Goal: Task Accomplishment & Management: Use online tool/utility

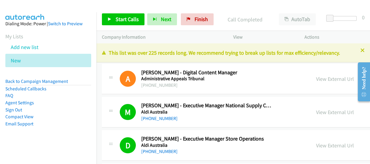
click at [23, 61] on icon at bounding box center [24, 61] width 4 height 4
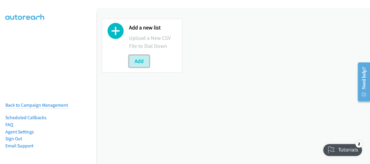
drag, startPoint x: 135, startPoint y: 58, endPoint x: 162, endPoint y: 78, distance: 33.0
click at [135, 58] on button "Add" at bounding box center [139, 61] width 20 height 12
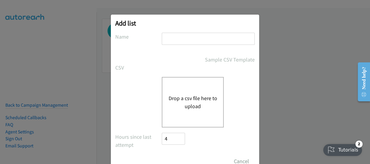
click at [233, 38] on input "text" at bounding box center [208, 39] width 93 height 12
type input "dell"
click at [188, 97] on button "Drop a csv file here to upload" at bounding box center [192, 102] width 49 height 16
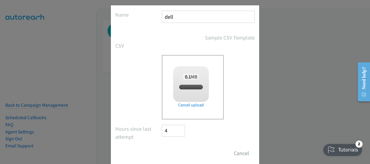
checkbox input "true"
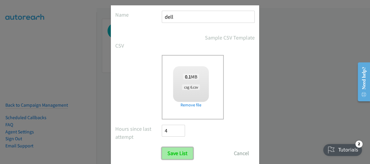
scroll to position [36, 0]
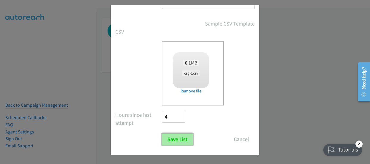
click at [176, 140] on input "Save List" at bounding box center [177, 140] width 31 height 12
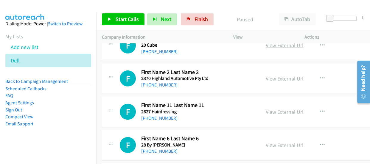
scroll to position [189, 0]
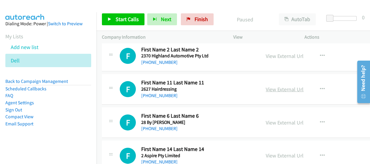
click at [265, 90] on link "View External Url" at bounding box center [284, 89] width 38 height 7
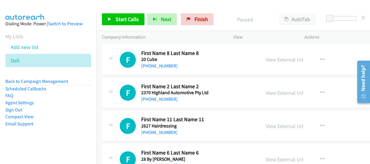
scroll to position [162, 0]
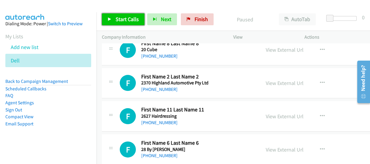
click at [127, 22] on span "Start Calls" at bounding box center [126, 19] width 23 height 7
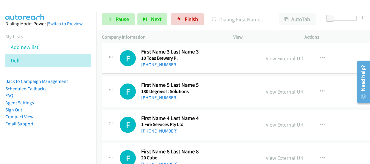
scroll to position [0, 0]
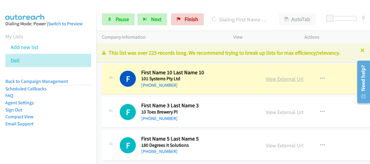
click at [265, 78] on link "View External Url" at bounding box center [284, 79] width 38 height 7
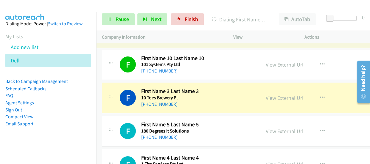
scroll to position [27, 0]
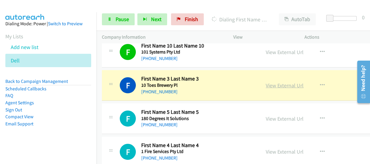
click at [265, 87] on link "View External Url" at bounding box center [284, 85] width 38 height 7
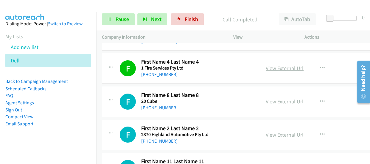
scroll to position [108, 0]
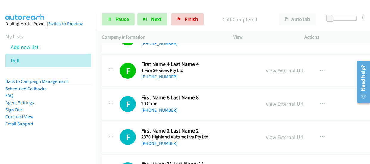
click at [340, 73] on div "F Callback Scheduled First Name 4 Last Name 4 1 Fire Services Pty Ltd Australia…" at bounding box center [249, 71] width 295 height 31
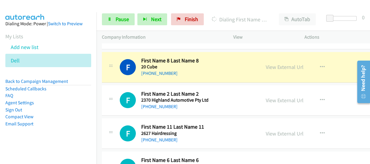
scroll to position [135, 0]
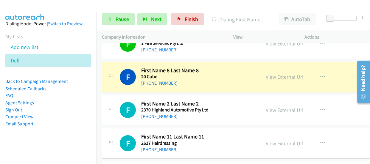
click at [269, 77] on link "View External Url" at bounding box center [284, 76] width 38 height 7
click at [114, 20] on link "Pause" at bounding box center [118, 19] width 33 height 12
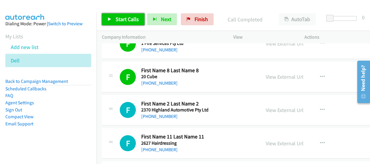
click at [115, 22] on link "Start Calls" at bounding box center [123, 19] width 43 height 12
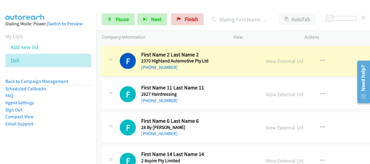
scroll to position [189, 0]
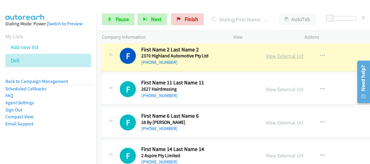
click at [265, 57] on link "View External Url" at bounding box center [284, 56] width 38 height 7
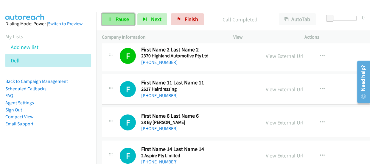
click at [123, 21] on span "Pause" at bounding box center [121, 19] width 13 height 7
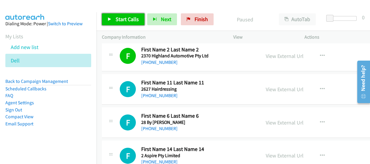
drag, startPoint x: 134, startPoint y: 20, endPoint x: 134, endPoint y: 2, distance: 18.2
click at [135, 19] on span "Start Calls" at bounding box center [126, 19] width 23 height 7
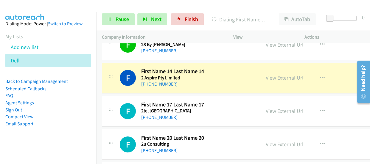
scroll to position [270, 0]
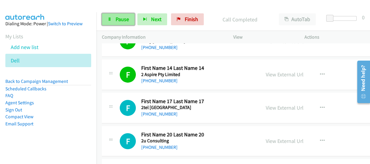
click at [118, 21] on span "Pause" at bounding box center [121, 19] width 13 height 7
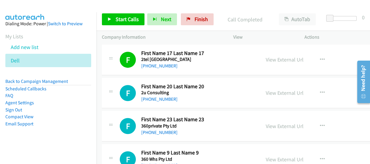
scroll to position [324, 0]
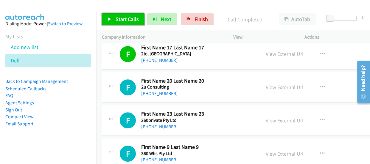
click at [125, 22] on span "Start Calls" at bounding box center [126, 19] width 23 height 7
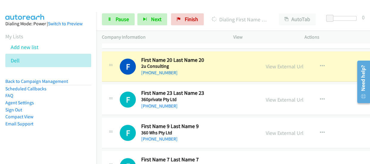
scroll to position [351, 0]
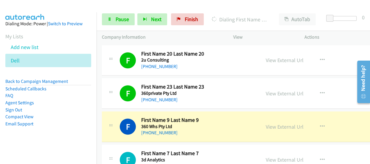
click at [332, 93] on div "F Callback Scheduled First Name 23 Last Name 23 360private Pty Ltd Australia/Pe…" at bounding box center [249, 93] width 295 height 31
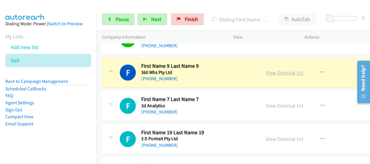
click at [265, 71] on link "View External Url" at bounding box center [284, 72] width 38 height 7
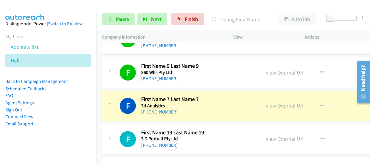
click at [51, 7] on div at bounding box center [182, 11] width 364 height 23
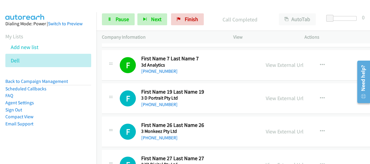
scroll to position [460, 0]
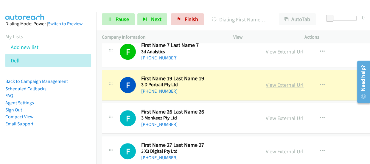
click at [266, 84] on link "View External Url" at bounding box center [284, 85] width 38 height 7
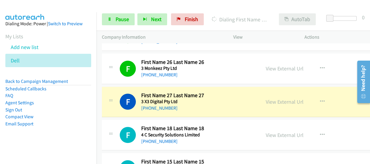
scroll to position [541, 0]
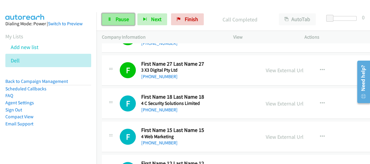
click at [126, 19] on span "Pause" at bounding box center [121, 19] width 13 height 7
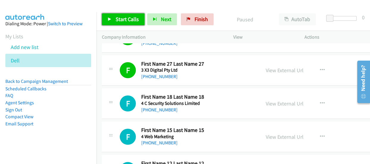
click at [115, 18] on span "Start Calls" at bounding box center [126, 19] width 23 height 7
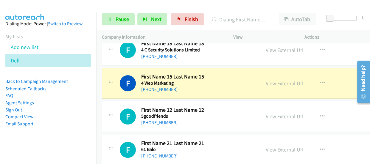
scroll to position [595, 0]
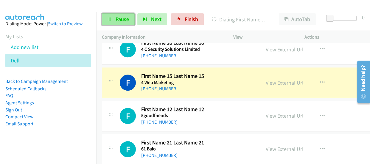
click at [114, 18] on link "Pause" at bounding box center [118, 19] width 33 height 12
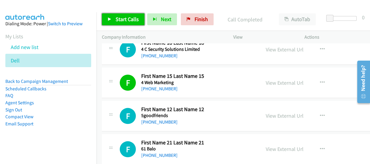
click at [128, 19] on span "Start Calls" at bounding box center [126, 19] width 23 height 7
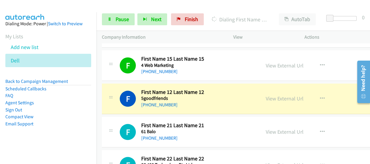
scroll to position [649, 0]
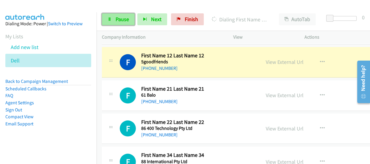
click at [123, 18] on span "Pause" at bounding box center [121, 19] width 13 height 7
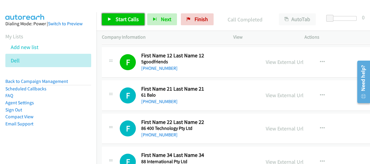
click at [116, 20] on span "Start Calls" at bounding box center [126, 19] width 23 height 7
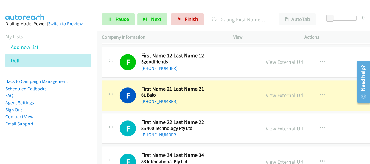
scroll to position [676, 0]
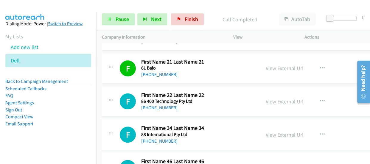
click at [4, 7] on img at bounding box center [25, 10] width 45 height 21
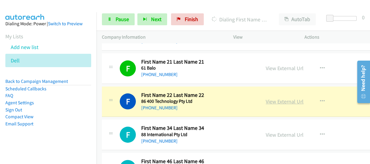
click at [276, 102] on link "View External Url" at bounding box center [284, 101] width 38 height 7
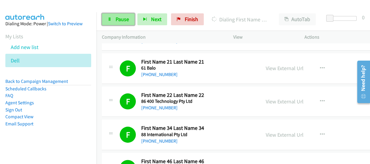
click at [117, 18] on span "Pause" at bounding box center [121, 19] width 13 height 7
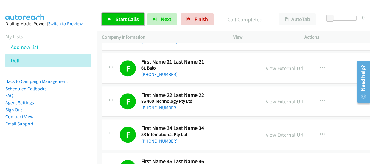
click at [115, 18] on span "Start Calls" at bounding box center [126, 19] width 23 height 7
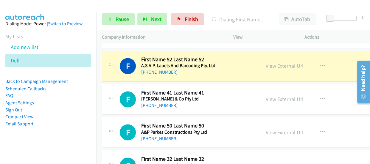
scroll to position [838, 0]
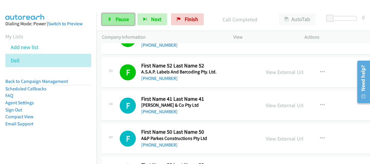
click at [115, 19] on span "Pause" at bounding box center [121, 19] width 13 height 7
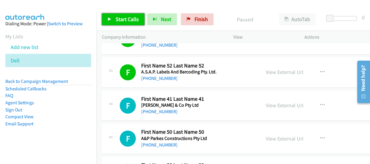
click at [120, 20] on span "Start Calls" at bounding box center [126, 19] width 23 height 7
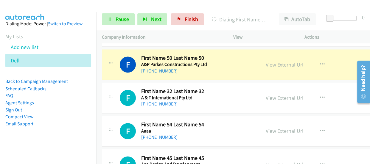
scroll to position [919, 0]
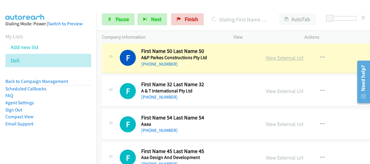
click at [265, 57] on link "View External Url" at bounding box center [284, 57] width 38 height 7
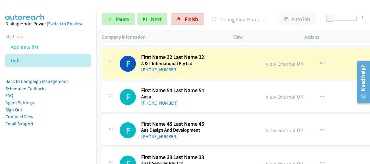
scroll to position [946, 0]
click at [270, 63] on link "View External Url" at bounding box center [284, 64] width 38 height 7
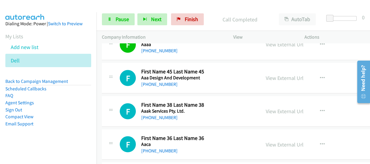
scroll to position [974, 0]
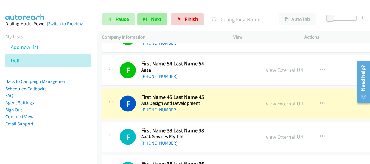
click at [48, 12] on aside "Dialing Mode: Power | Switch to Preview My Lists Add new list Dell Back to Camp…" at bounding box center [48, 83] width 96 height 142
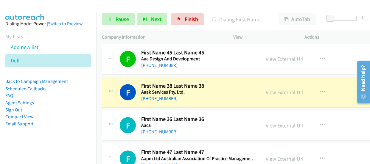
scroll to position [1028, 0]
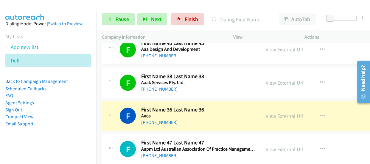
click at [44, 6] on img at bounding box center [25, 10] width 45 height 21
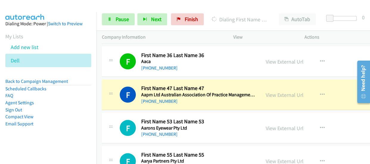
scroll to position [1109, 0]
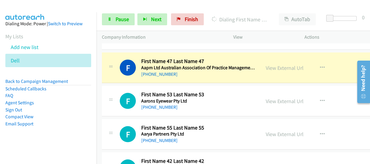
drag, startPoint x: 349, startPoint y: 67, endPoint x: 296, endPoint y: 72, distance: 52.9
click at [349, 67] on div "F Callback Scheduled First Name 47 Last Name 47 Aapm Ltd Australian Association…" at bounding box center [249, 68] width 295 height 31
click at [270, 68] on link "View External Url" at bounding box center [284, 68] width 38 height 7
drag, startPoint x: 121, startPoint y: 24, endPoint x: 132, endPoint y: 15, distance: 13.9
click at [120, 24] on link "Pause" at bounding box center [118, 19] width 33 height 12
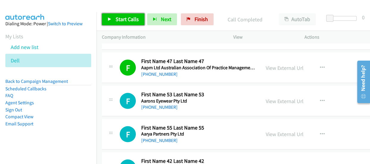
click at [133, 18] on span "Start Calls" at bounding box center [126, 19] width 23 height 7
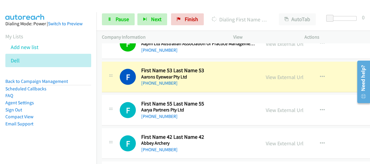
scroll to position [1136, 0]
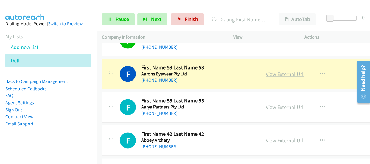
click at [265, 71] on link "View External Url" at bounding box center [284, 74] width 38 height 7
click at [126, 16] on span "Pause" at bounding box center [121, 19] width 13 height 7
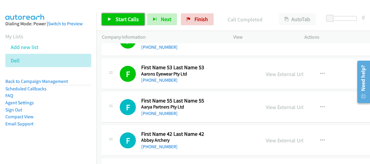
click at [118, 19] on span "Start Calls" at bounding box center [126, 19] width 23 height 7
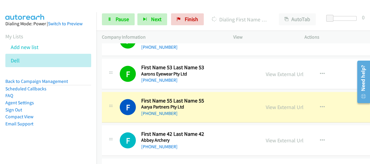
scroll to position [1163, 0]
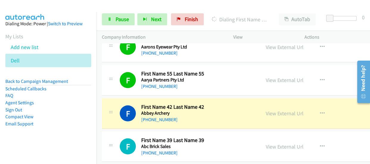
drag, startPoint x: 349, startPoint y: 105, endPoint x: 280, endPoint y: 134, distance: 74.3
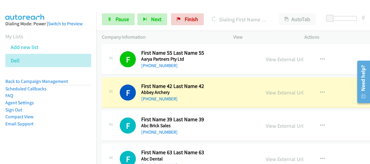
scroll to position [1190, 0]
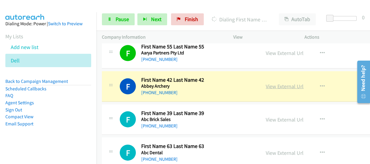
click at [265, 86] on link "View External Url" at bounding box center [284, 86] width 38 height 7
click at [119, 20] on span "Pause" at bounding box center [121, 19] width 13 height 7
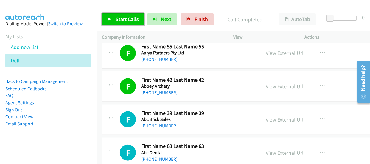
click at [134, 21] on span "Start Calls" at bounding box center [126, 19] width 23 height 7
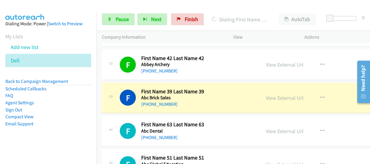
scroll to position [1217, 0]
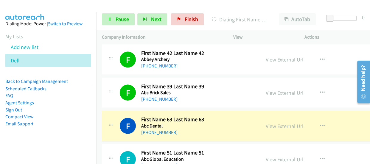
click at [51, 14] on aside "Dialing Mode: Power | Switch to Preview My Lists Add new list Dell Back to Camp…" at bounding box center [48, 83] width 96 height 142
click at [111, 22] on link "Pause" at bounding box center [118, 19] width 33 height 12
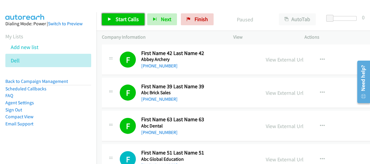
click at [137, 15] on link "Start Calls" at bounding box center [123, 19] width 43 height 12
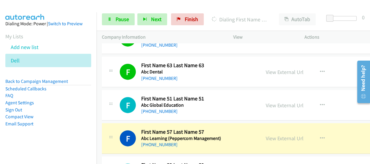
scroll to position [1325, 0]
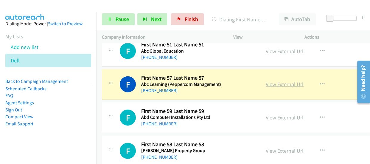
click at [265, 82] on link "View External Url" at bounding box center [284, 84] width 38 height 7
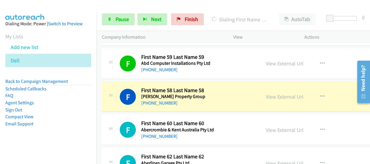
scroll to position [1406, 0]
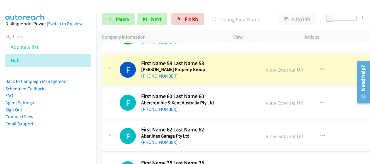
click at [265, 66] on link "View External Url" at bounding box center [284, 69] width 38 height 7
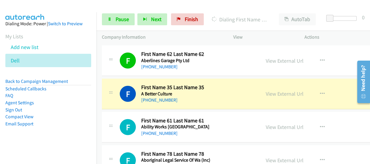
scroll to position [1488, 0]
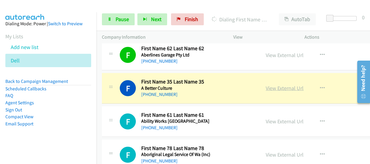
click at [270, 86] on link "View External Url" at bounding box center [284, 88] width 38 height 7
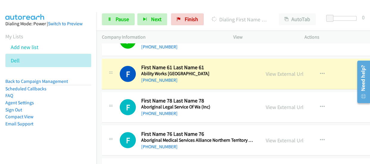
scroll to position [1541, 0]
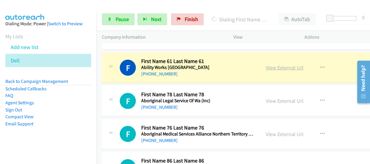
click at [270, 67] on link "View External Url" at bounding box center [284, 67] width 38 height 7
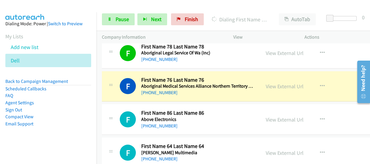
scroll to position [1596, 0]
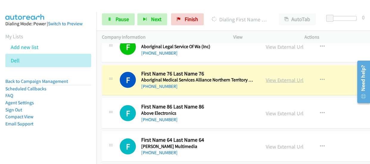
click at [268, 78] on link "View External Url" at bounding box center [284, 80] width 38 height 7
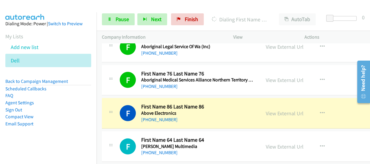
scroll to position [1623, 0]
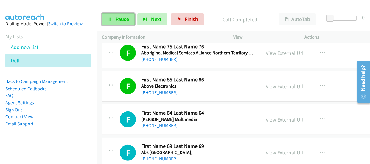
click at [109, 21] on icon at bounding box center [109, 20] width 4 height 4
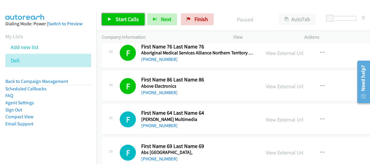
click at [122, 17] on span "Start Calls" at bounding box center [126, 19] width 23 height 7
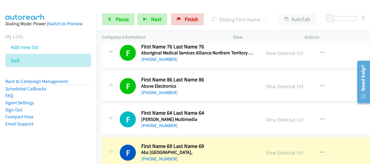
click at [26, 11] on main "Start Calls Pause Next Finish Dialing First Name 69 Last Name 69 AutoTab AutoTa…" at bounding box center [185, 14] width 370 height 28
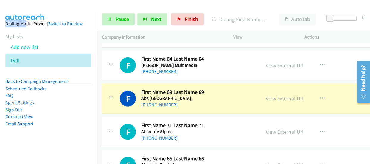
scroll to position [1704, 0]
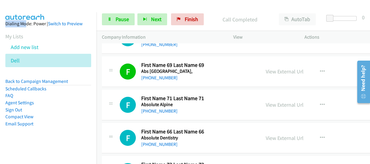
click at [47, 5] on img at bounding box center [25, 10] width 45 height 21
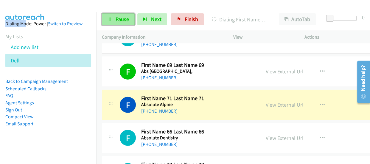
click at [119, 18] on span "Pause" at bounding box center [121, 19] width 13 height 7
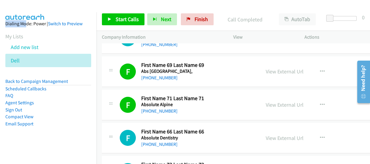
click at [135, 6] on div at bounding box center [182, 11] width 364 height 23
click at [125, 22] on span "Start Calls" at bounding box center [126, 19] width 23 height 7
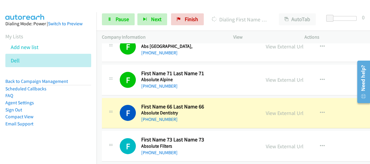
scroll to position [1758, 0]
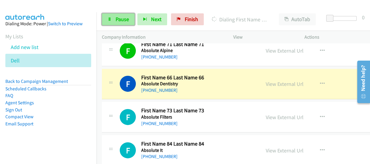
click at [125, 18] on span "Pause" at bounding box center [121, 19] width 13 height 7
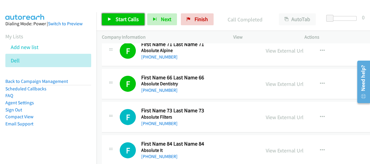
click at [112, 14] on link "Start Calls" at bounding box center [123, 19] width 43 height 12
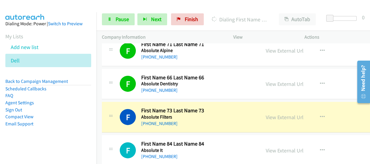
scroll to position [1812, 0]
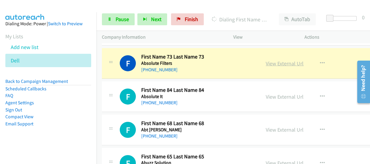
click at [265, 60] on link "View External Url" at bounding box center [284, 63] width 38 height 7
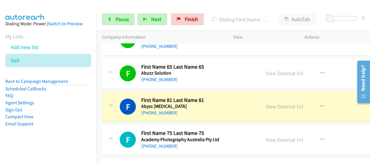
scroll to position [1920, 0]
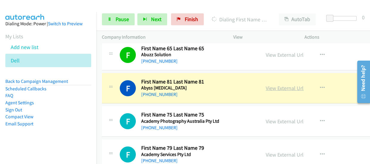
click at [265, 86] on link "View External Url" at bounding box center [284, 88] width 38 height 7
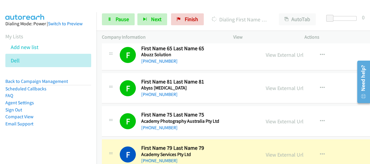
drag, startPoint x: 6, startPoint y: 4, endPoint x: 31, endPoint y: 10, distance: 25.5
click at [6, 4] on img at bounding box center [25, 10] width 45 height 21
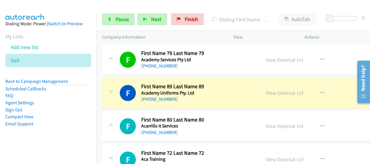
scroll to position [2029, 0]
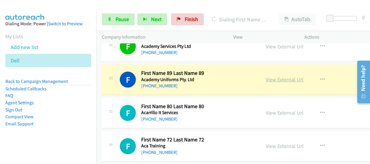
click at [265, 78] on link "View External Url" at bounding box center [284, 79] width 38 height 7
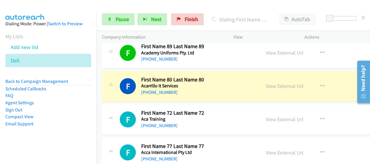
scroll to position [2056, 0]
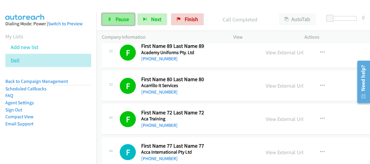
click at [124, 14] on link "Pause" at bounding box center [118, 19] width 33 height 12
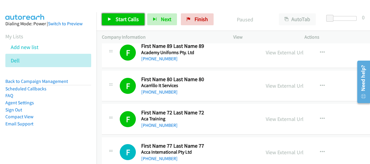
click at [122, 21] on span "Start Calls" at bounding box center [126, 19] width 23 height 7
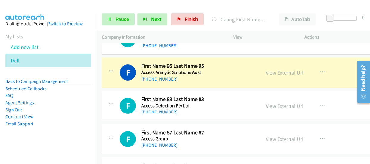
scroll to position [2164, 0]
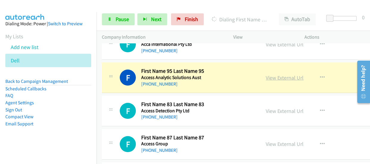
click at [275, 74] on link "View External Url" at bounding box center [284, 77] width 38 height 7
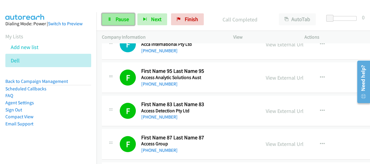
click at [128, 21] on span "Pause" at bounding box center [121, 19] width 13 height 7
